Goal: Information Seeking & Learning: Learn about a topic

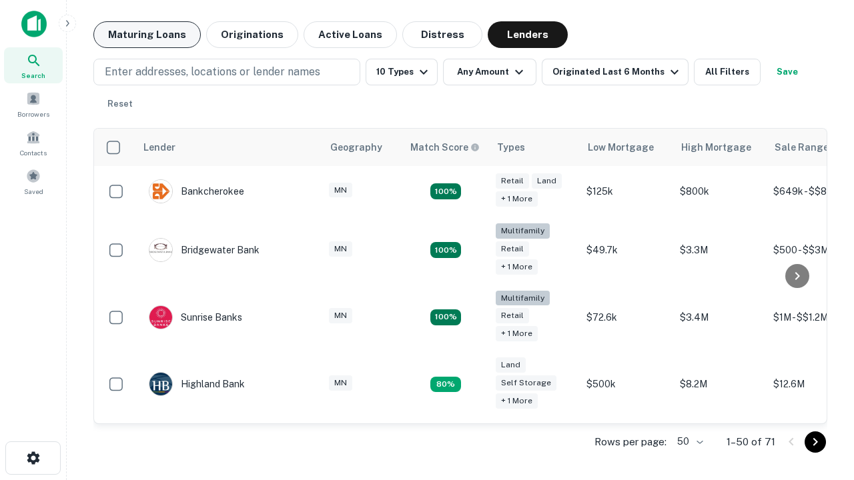
click at [147, 35] on button "Maturing Loans" at bounding box center [146, 34] width 107 height 27
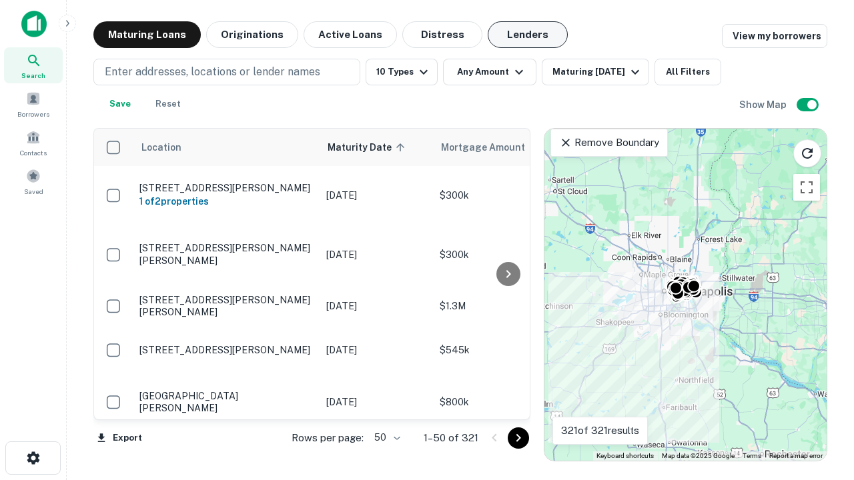
click at [527, 35] on button "Lenders" at bounding box center [527, 34] width 80 height 27
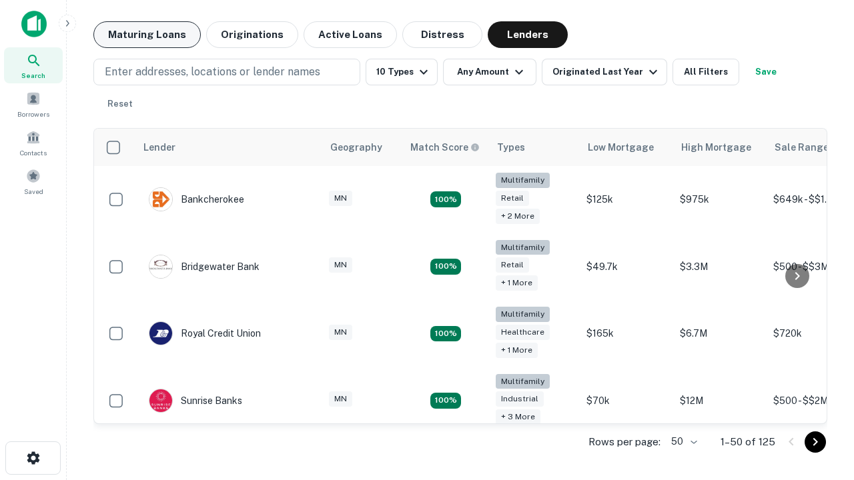
click at [147, 35] on button "Maturing Loans" at bounding box center [146, 34] width 107 height 27
